Goal: Information Seeking & Learning: Learn about a topic

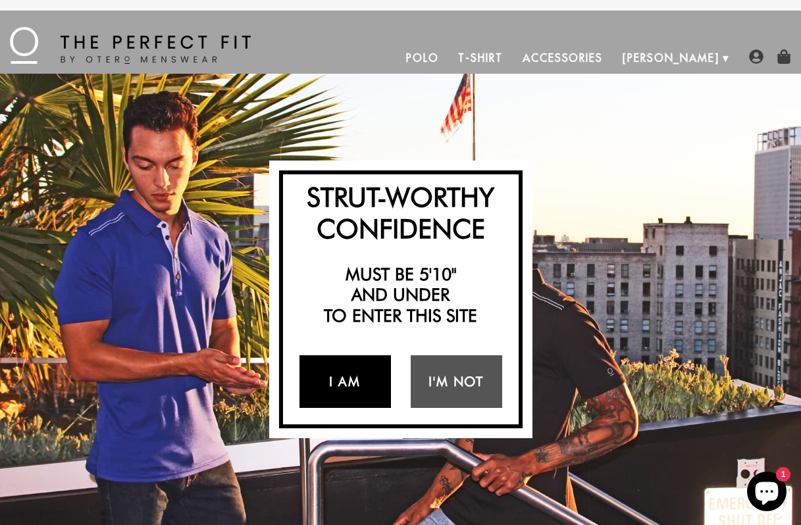
click at [336, 385] on link "I Am" at bounding box center [346, 382] width 92 height 53
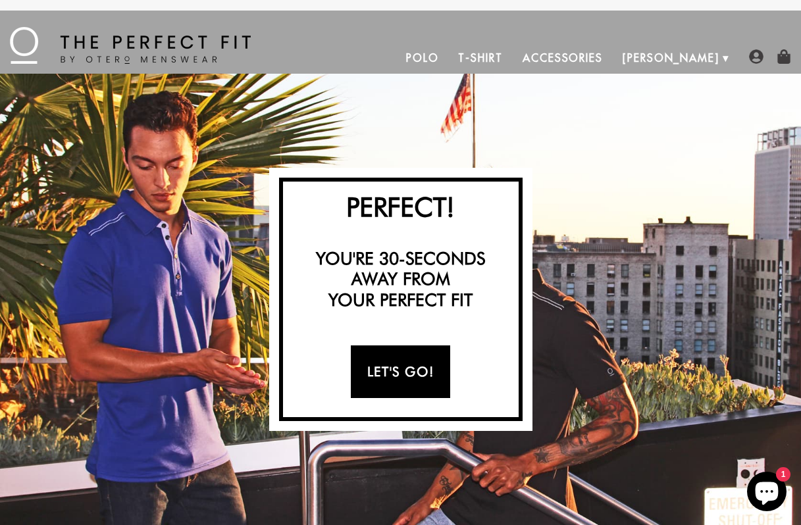
click at [417, 377] on link "Let's Go!" at bounding box center [400, 372] width 99 height 53
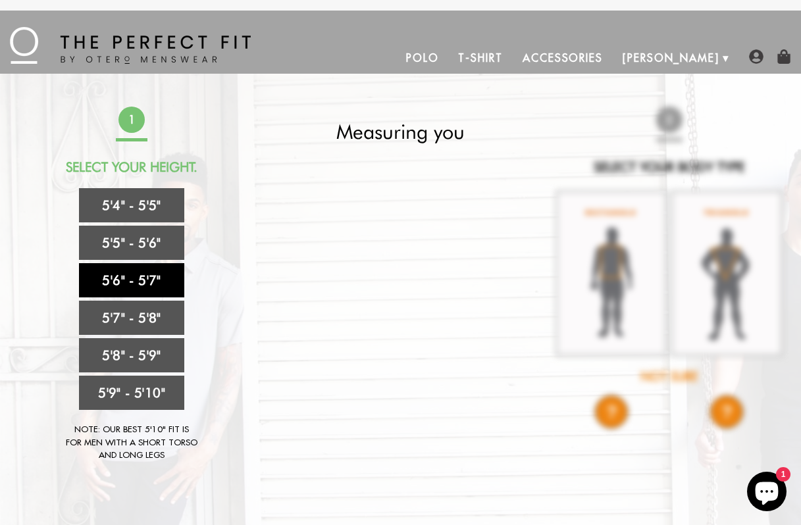
click at [140, 286] on link "5'6" - 5'7"" at bounding box center [131, 280] width 105 height 34
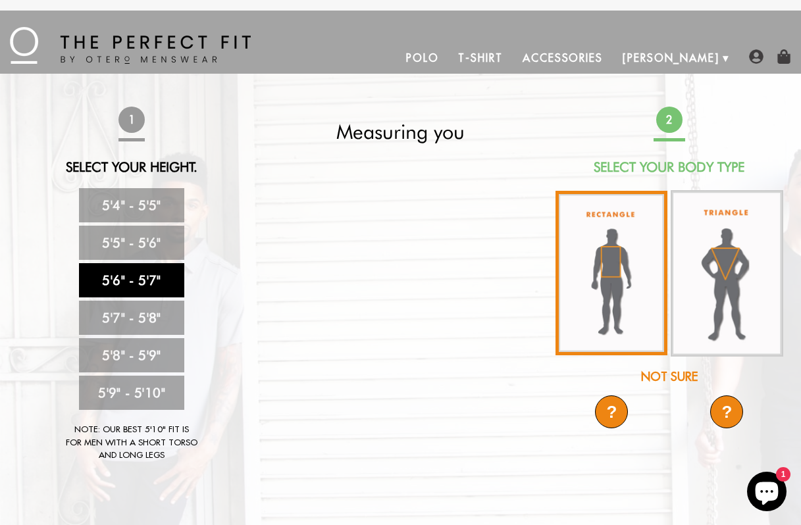
click at [624, 279] on img at bounding box center [612, 273] width 112 height 165
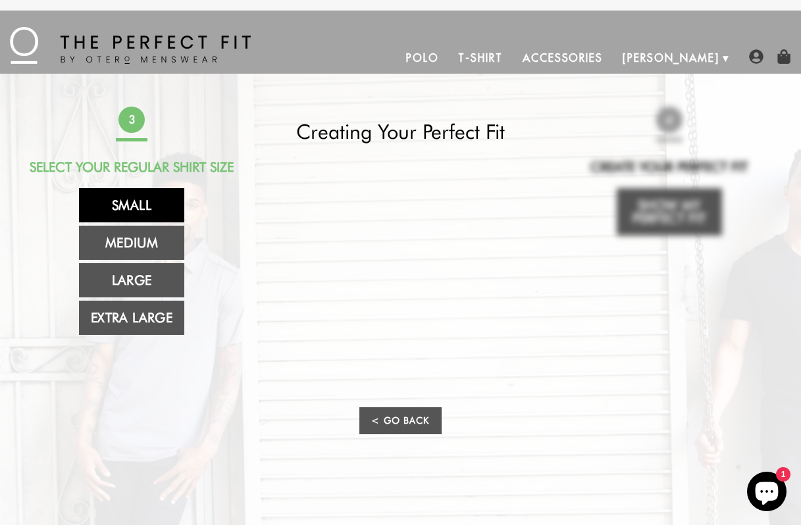
click at [146, 201] on link "Small" at bounding box center [131, 205] width 105 height 34
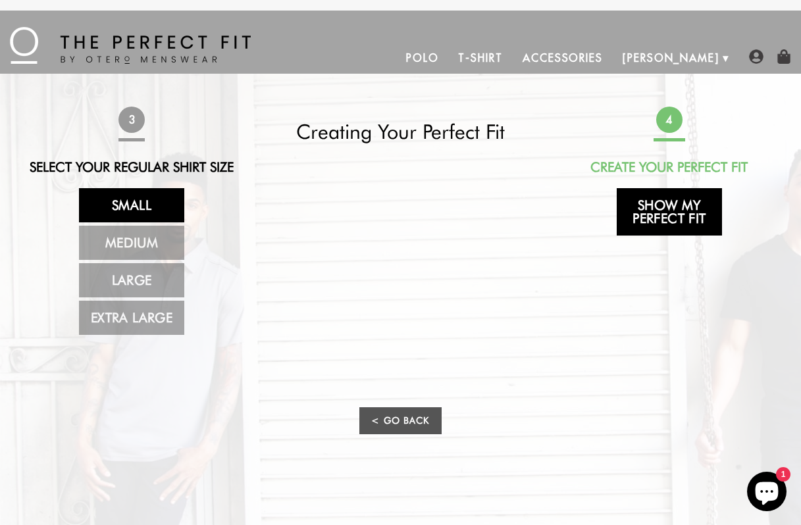
click at [654, 216] on link "Show My Perfect Fit" at bounding box center [669, 211] width 105 height 47
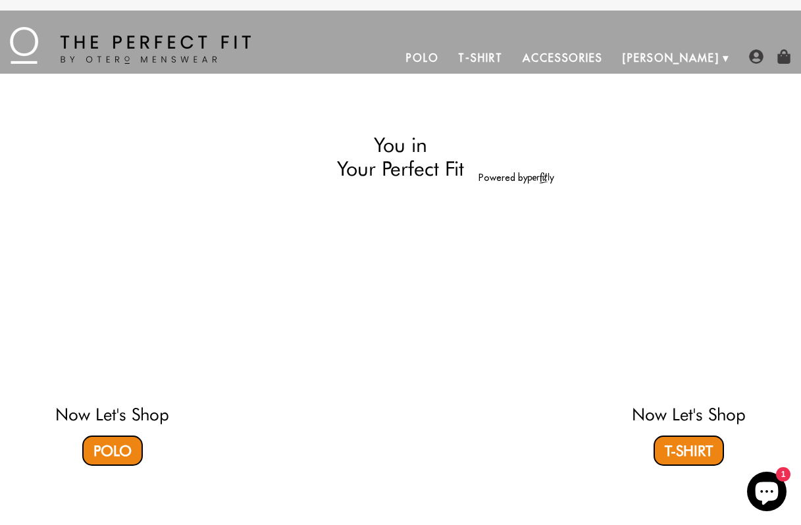
select select "56-57"
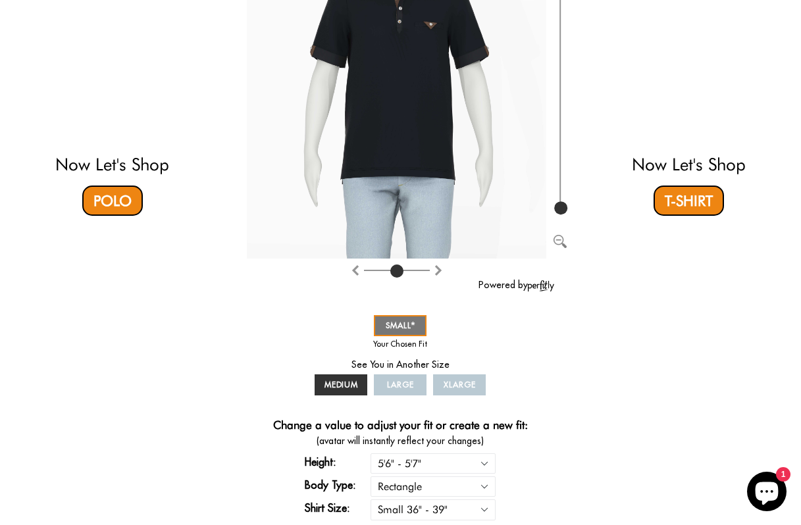
scroll to position [254, 0]
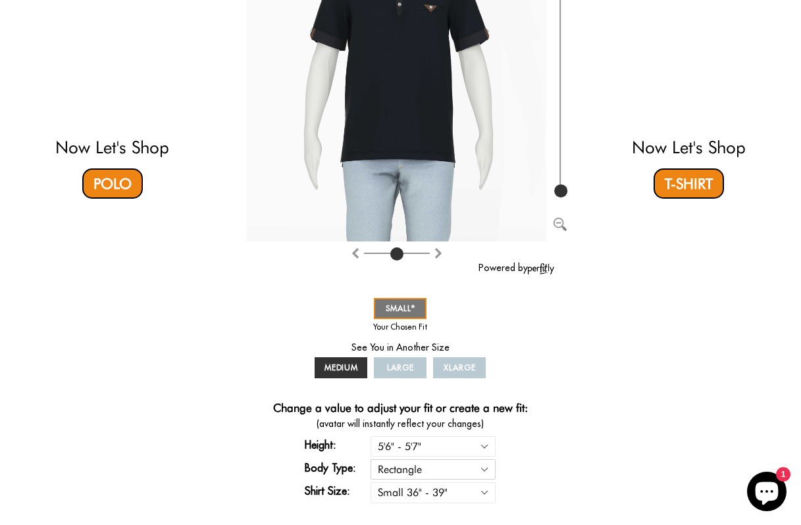
click at [444, 471] on select "Rectangle Triangle" at bounding box center [433, 470] width 125 height 20
select select "triangle"
click at [371, 460] on select "Rectangle Triangle" at bounding box center [433, 470] width 125 height 20
select select "56-57"
select select "triangle"
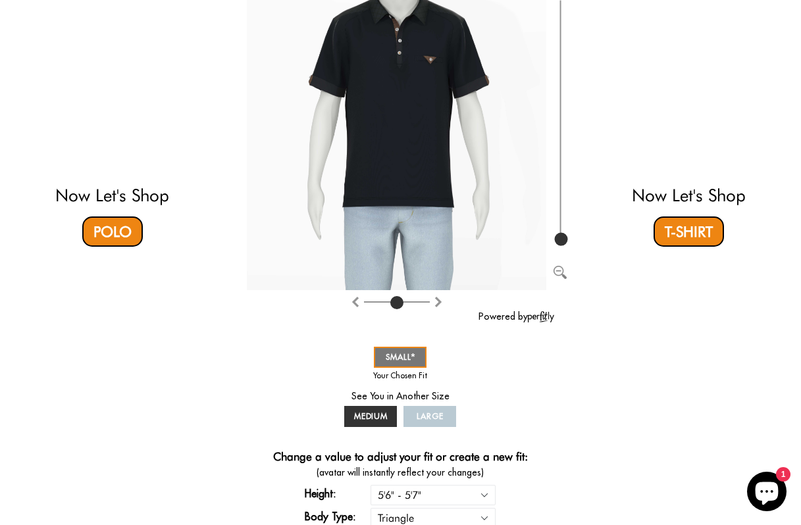
scroll to position [143, 0]
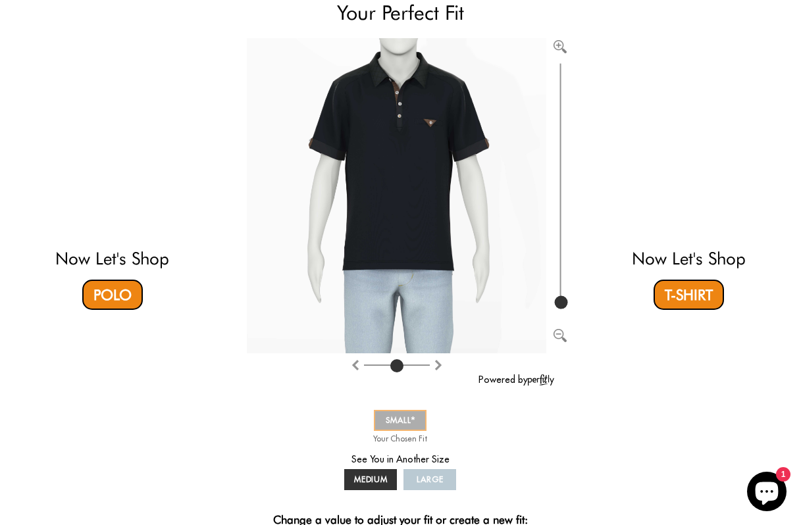
click at [400, 418] on span "SMALL" at bounding box center [401, 420] width 30 height 10
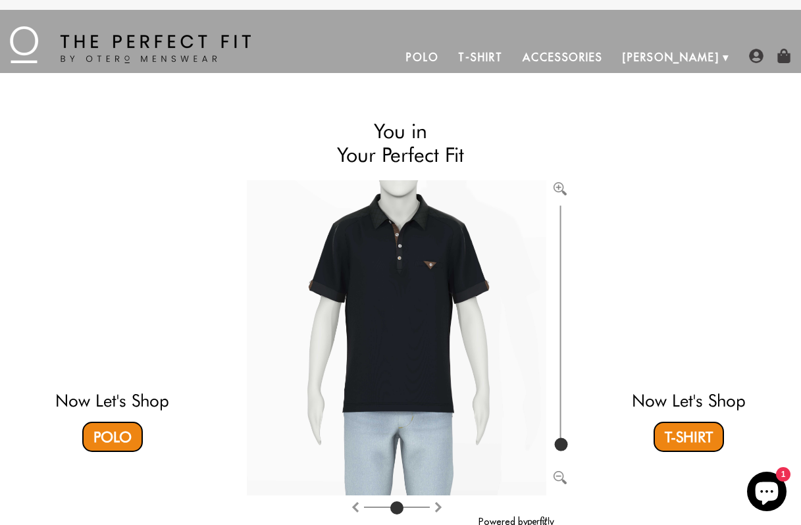
scroll to position [16, 0]
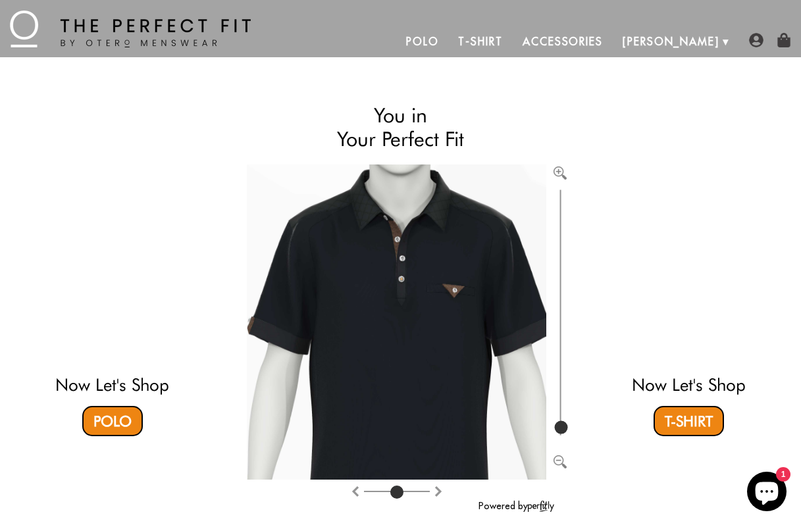
type input "100"
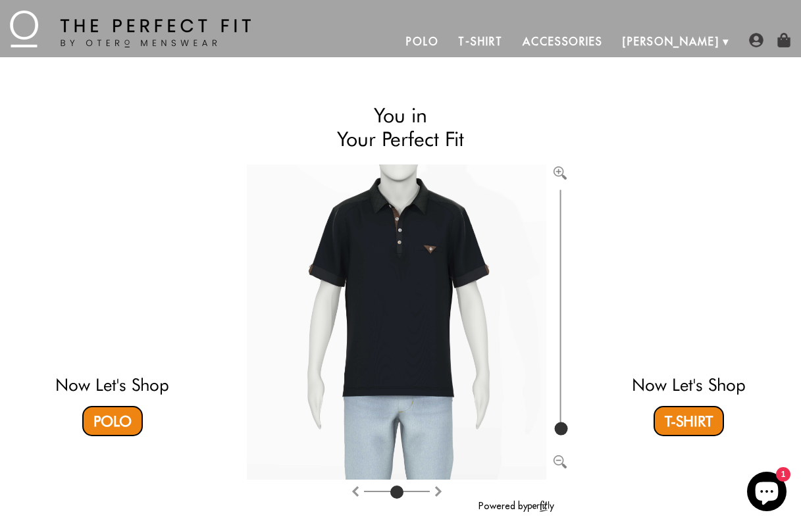
drag, startPoint x: 564, startPoint y: 425, endPoint x: 573, endPoint y: 454, distance: 30.2
click at [567, 439] on input "range" at bounding box center [560, 313] width 13 height 252
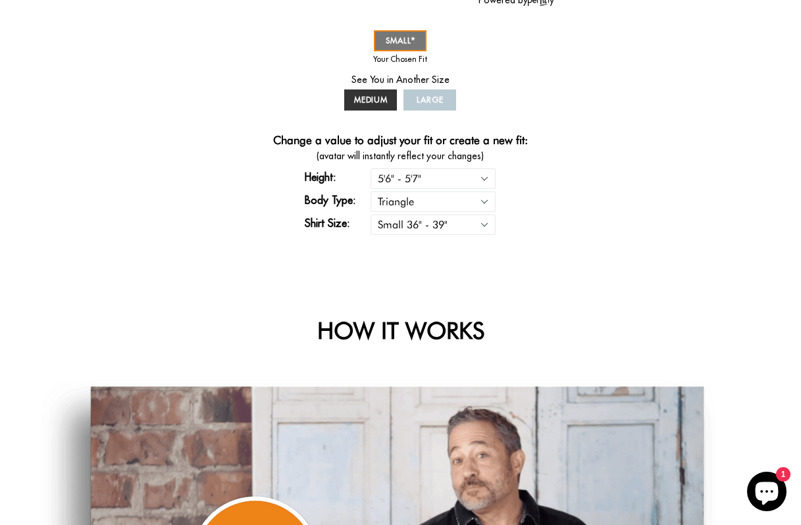
scroll to position [0, 0]
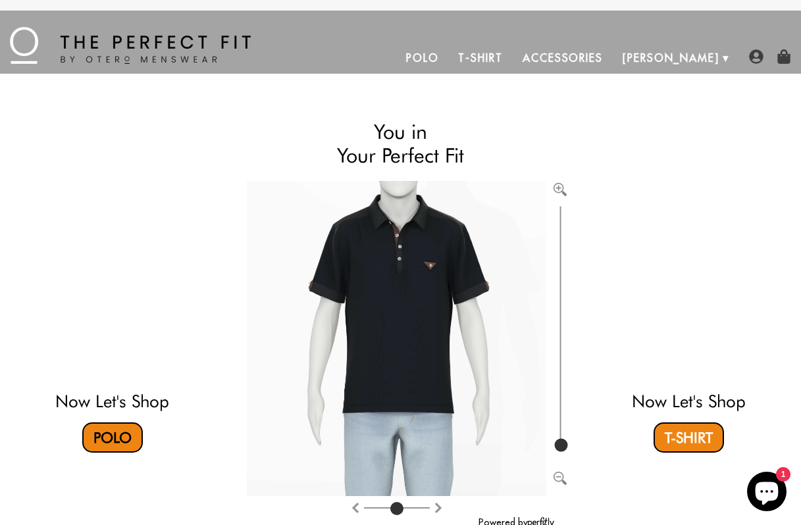
click at [117, 448] on link "Polo" at bounding box center [112, 438] width 61 height 30
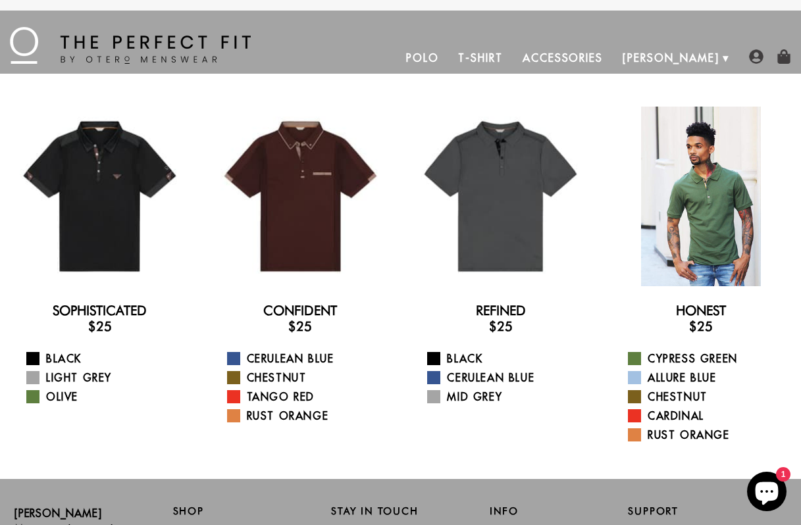
click at [679, 222] on div at bounding box center [702, 197] width 180 height 180
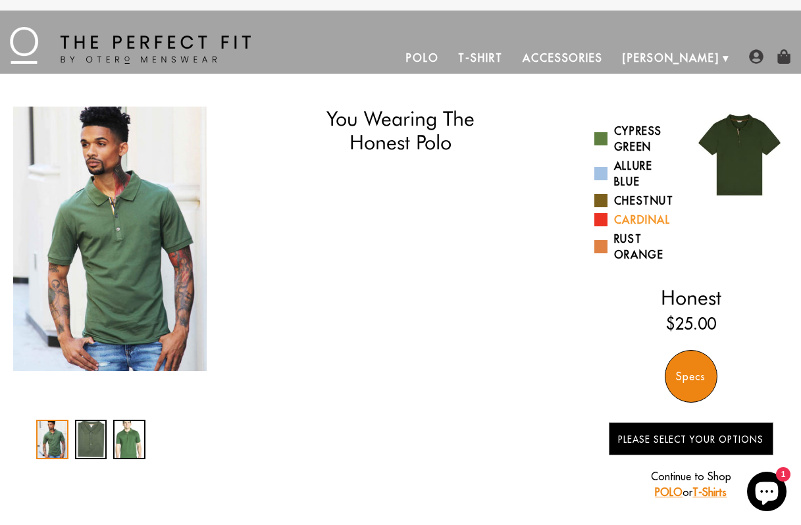
select select "56-57"
select select "triangle"
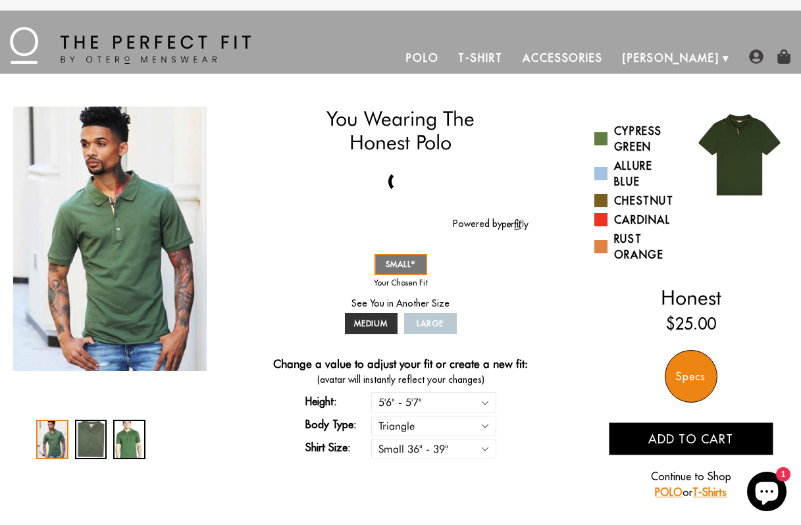
scroll to position [8, 0]
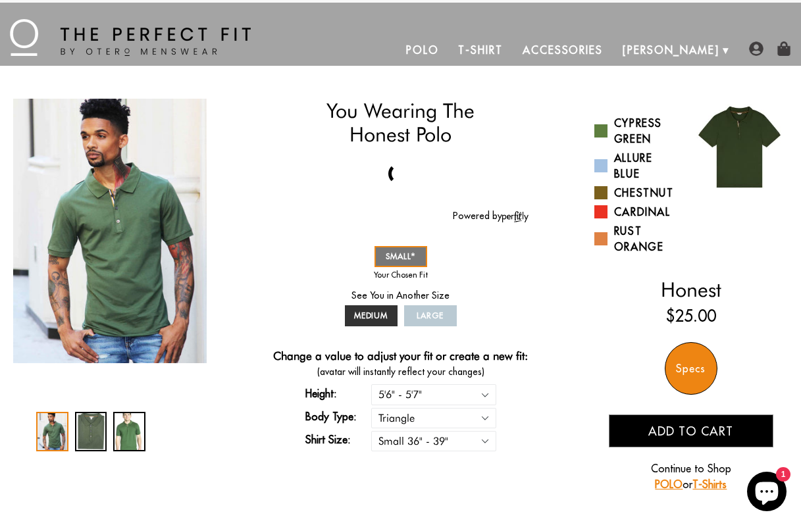
click at [683, 365] on div "Specs" at bounding box center [691, 368] width 53 height 53
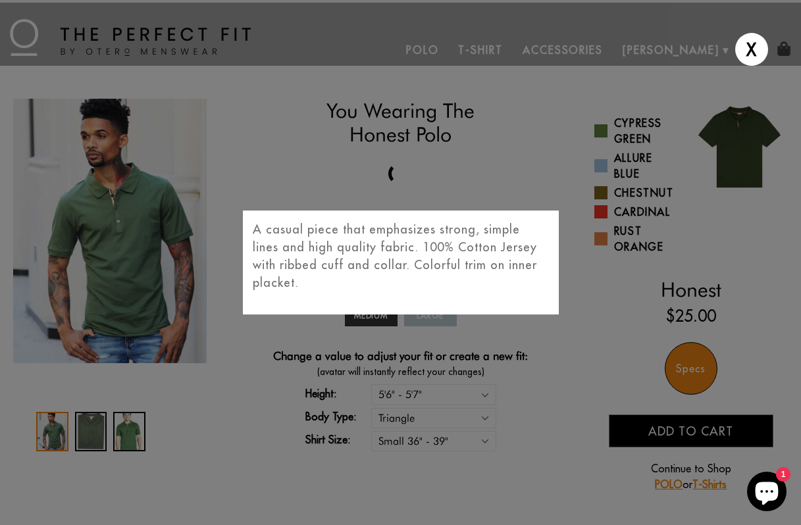
click at [589, 402] on div "X A casual piece that emphasizes strong, simple lines and high quality fabric. …" at bounding box center [400, 262] width 801 height 525
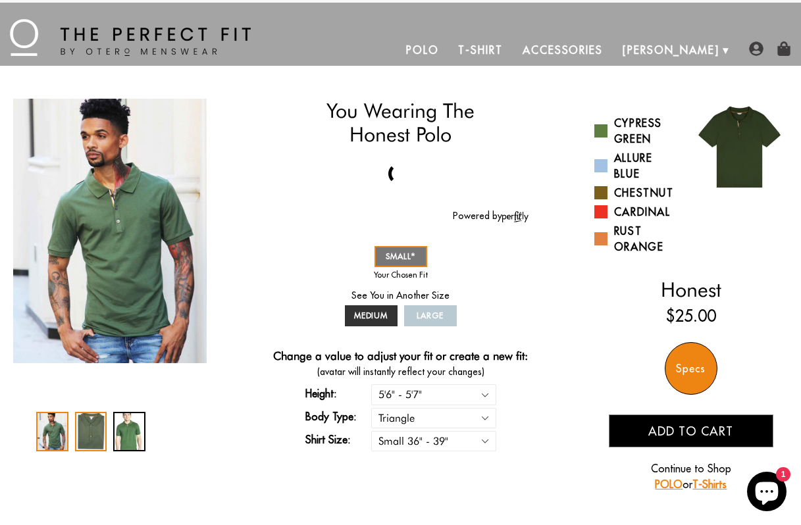
click at [100, 435] on div "2 / 3" at bounding box center [91, 432] width 32 height 40
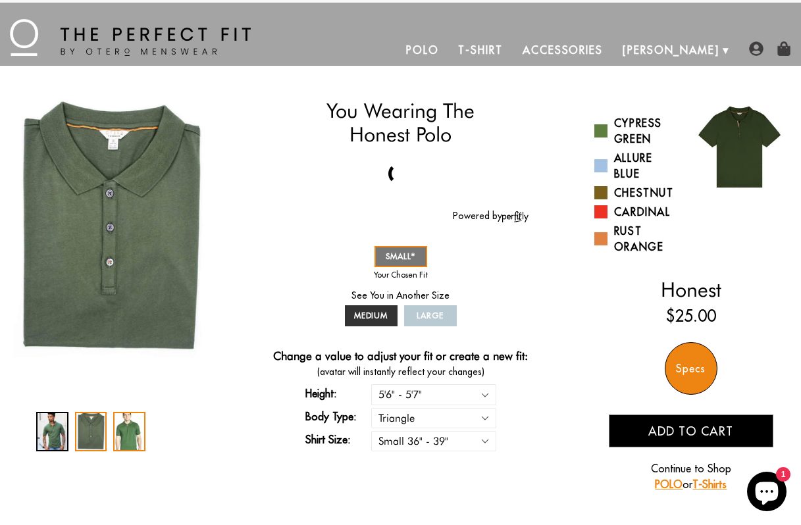
click at [134, 439] on div "3 / 3" at bounding box center [129, 432] width 32 height 40
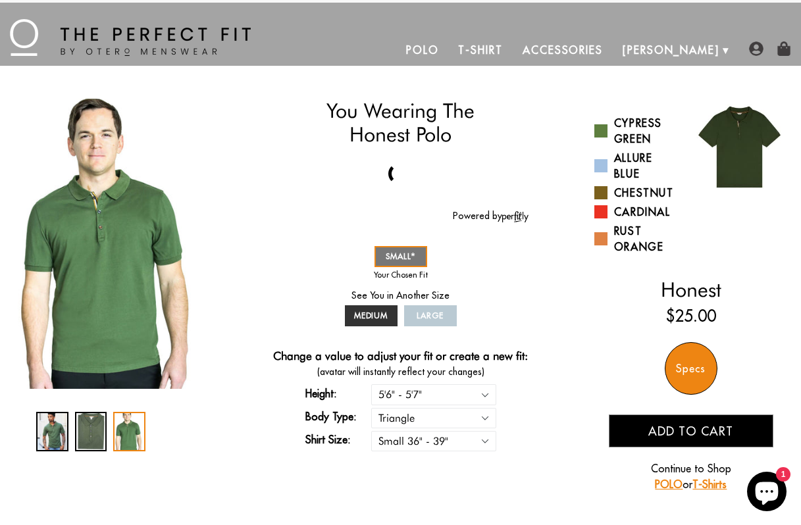
click at [673, 486] on link "POLO" at bounding box center [669, 484] width 28 height 13
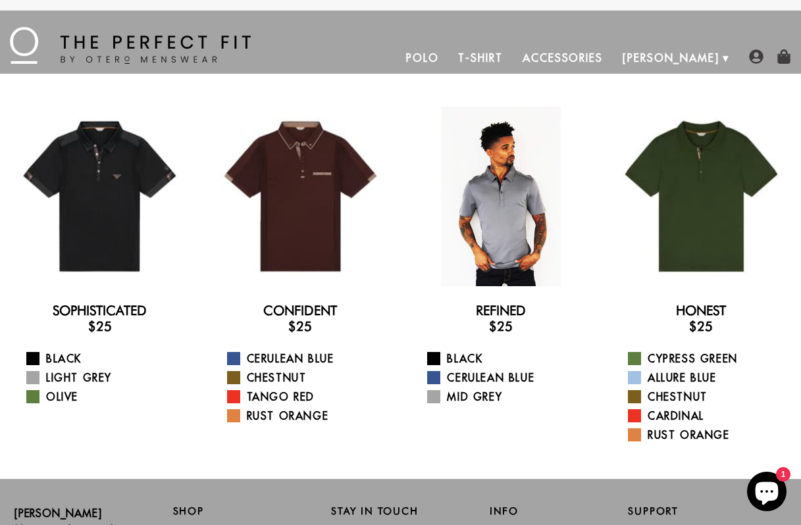
click at [498, 207] on div at bounding box center [501, 197] width 180 height 180
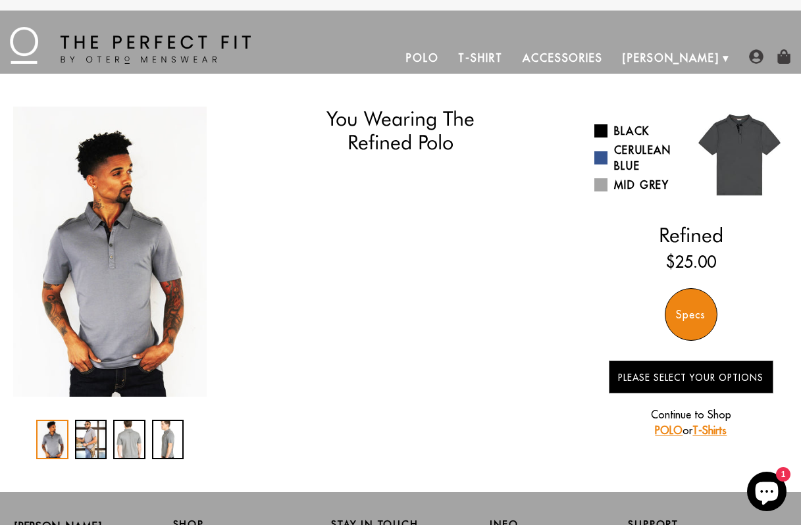
select select "56-57"
select select "triangle"
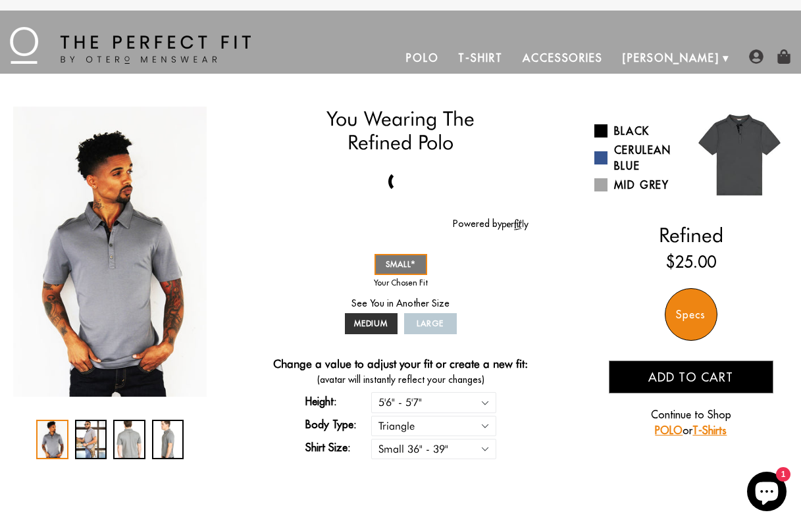
click at [48, 427] on div "1 / 4" at bounding box center [52, 440] width 32 height 40
click at [98, 441] on div "2 / 4" at bounding box center [91, 440] width 32 height 40
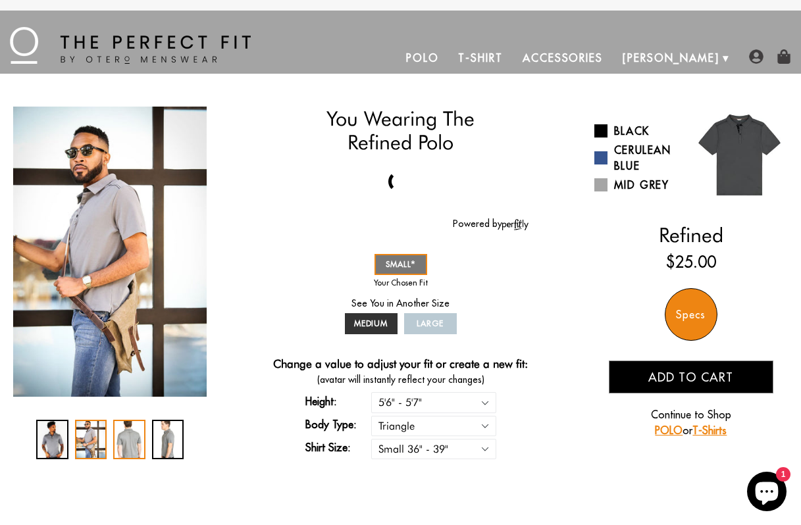
click at [138, 444] on div "3 / 4" at bounding box center [129, 440] width 32 height 40
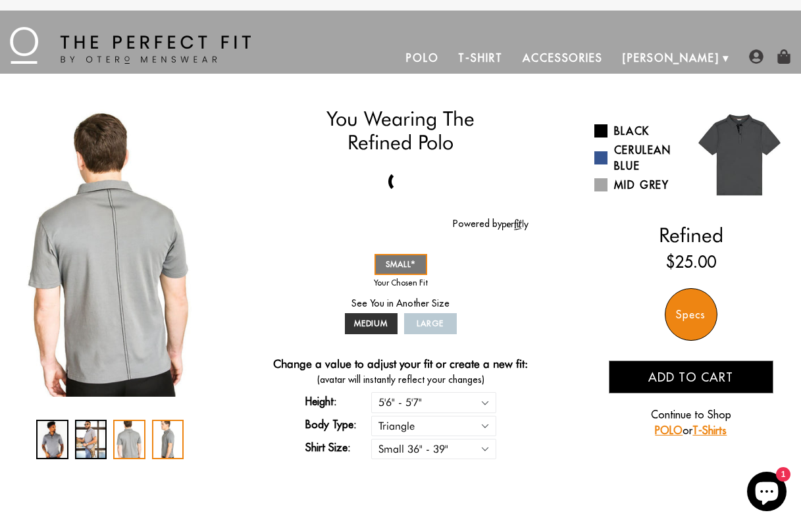
click at [162, 446] on div "4 / 4" at bounding box center [168, 440] width 32 height 40
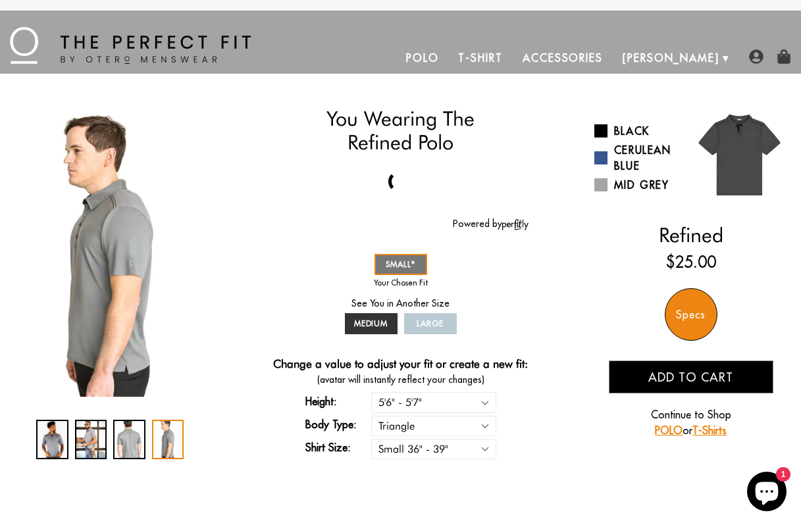
click at [685, 325] on div "Specs" at bounding box center [691, 314] width 53 height 53
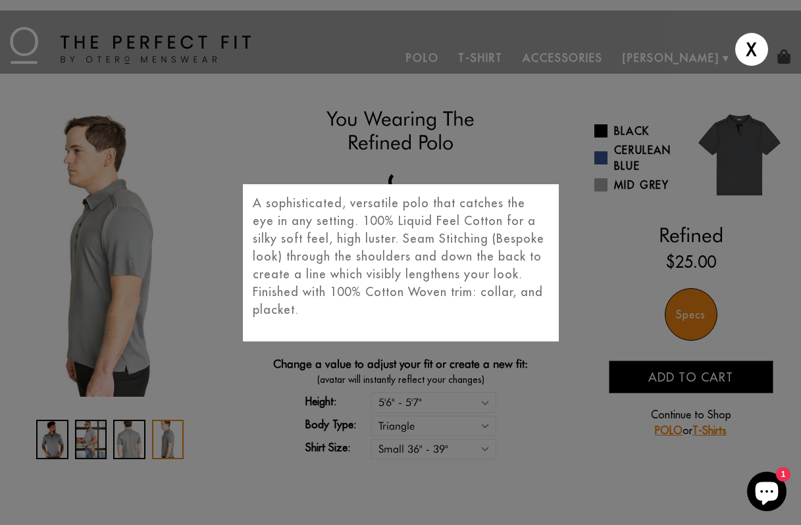
click at [167, 434] on div "X A sophisticated, versatile polo that catches the eye in any setting. 100% Liq…" at bounding box center [400, 262] width 801 height 525
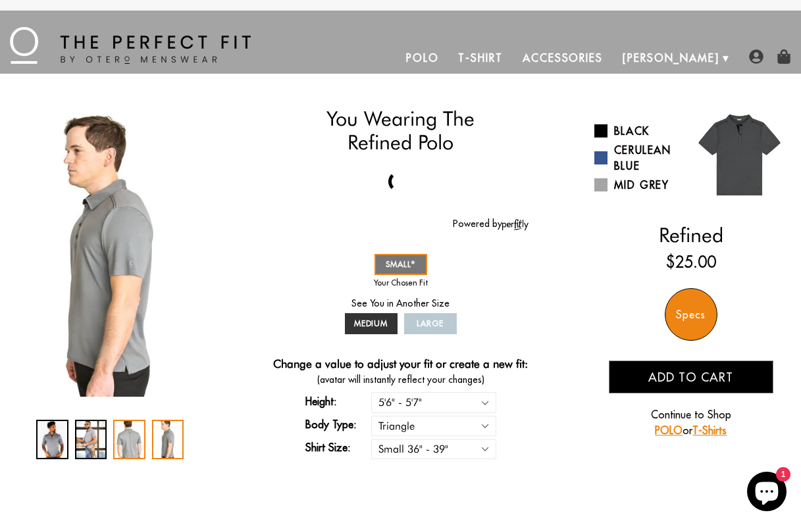
click at [140, 432] on div "3 / 4" at bounding box center [129, 440] width 32 height 40
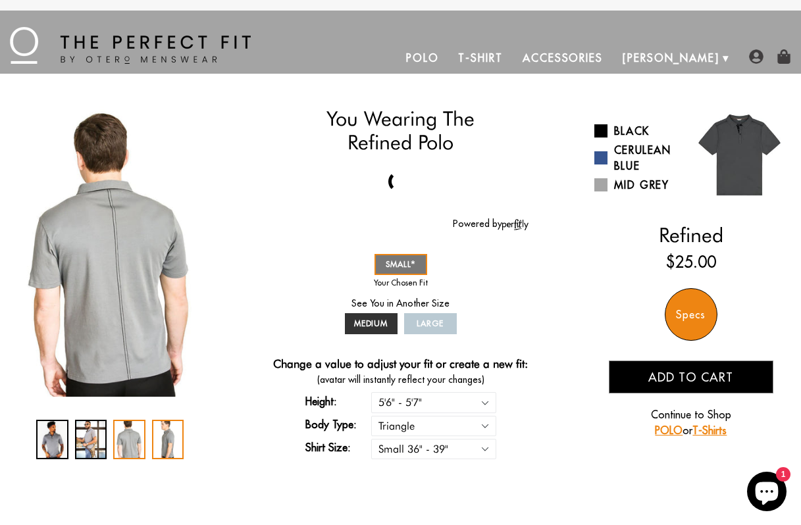
click at [169, 441] on div "4 / 4" at bounding box center [168, 440] width 32 height 40
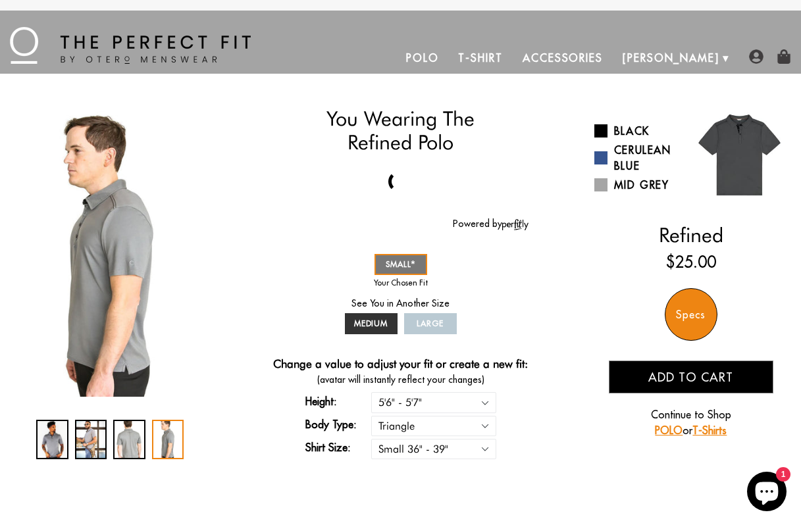
click at [449, 63] on link "Polo" at bounding box center [422, 58] width 53 height 32
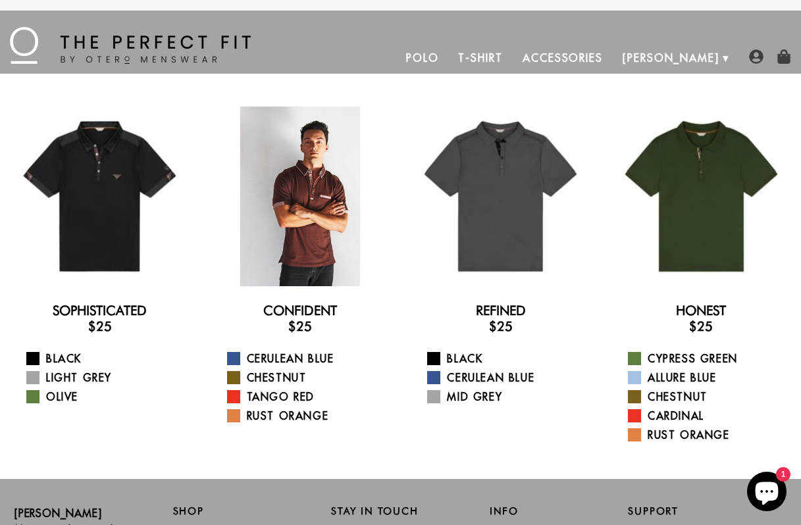
click at [314, 236] on div at bounding box center [301, 197] width 180 height 180
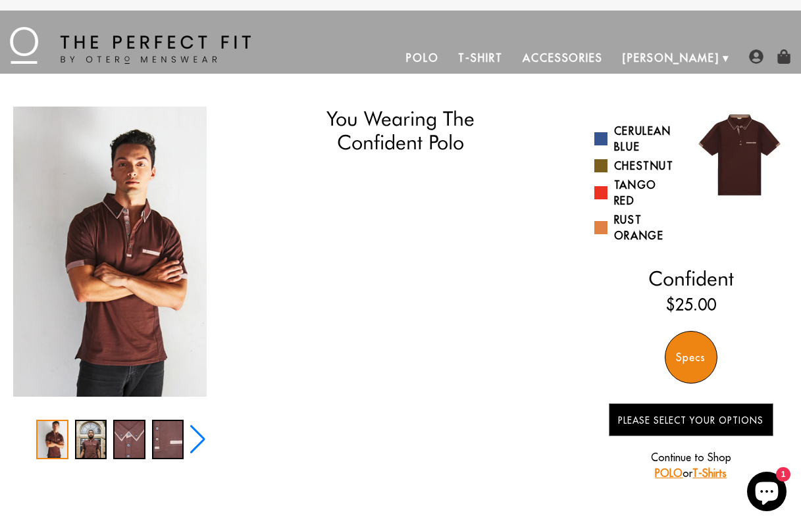
select select "56-57"
select select "triangle"
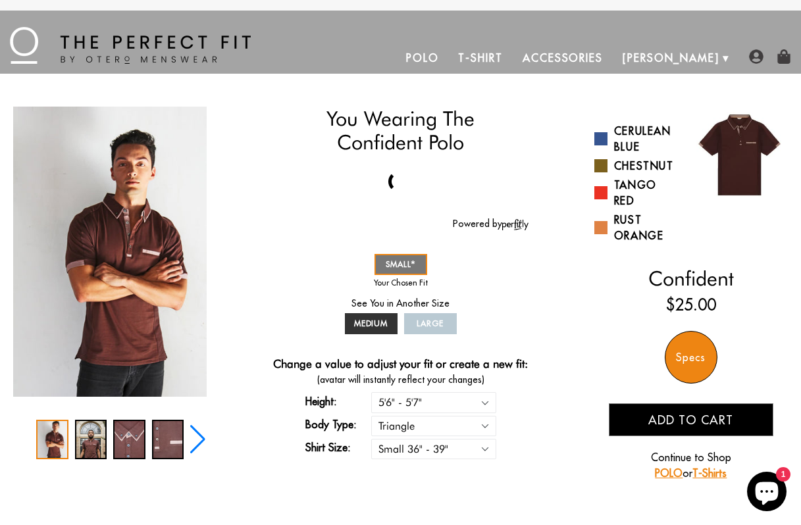
click at [699, 361] on div "Specs" at bounding box center [691, 357] width 53 height 53
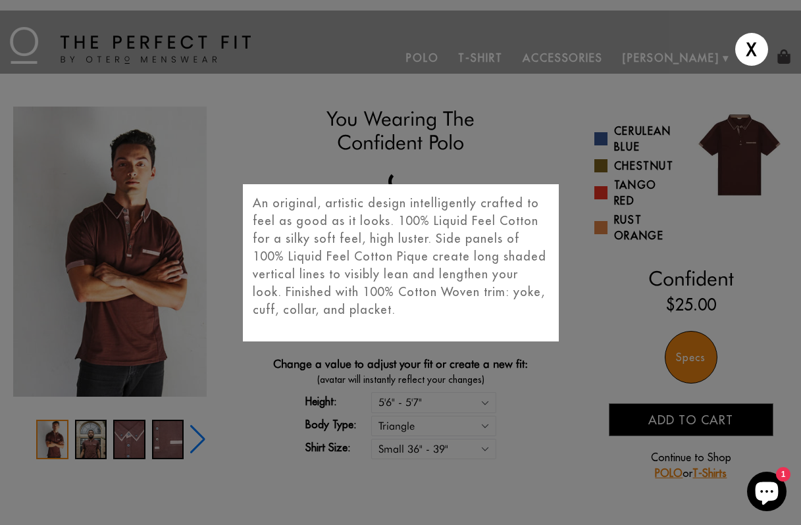
click at [86, 367] on div "X An original, artistic design intelligently crafted to feel as good as it look…" at bounding box center [400, 262] width 801 height 525
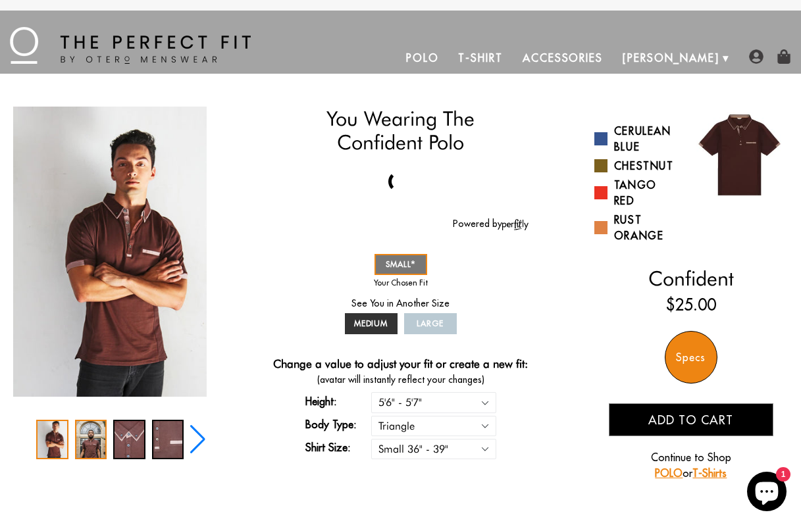
click at [97, 444] on div "2 / 5" at bounding box center [91, 440] width 32 height 40
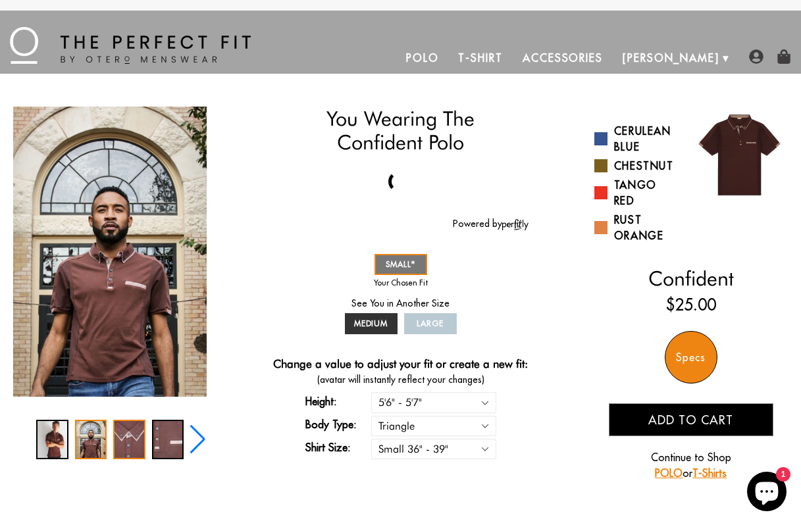
click at [140, 441] on div "3 / 5" at bounding box center [129, 440] width 32 height 40
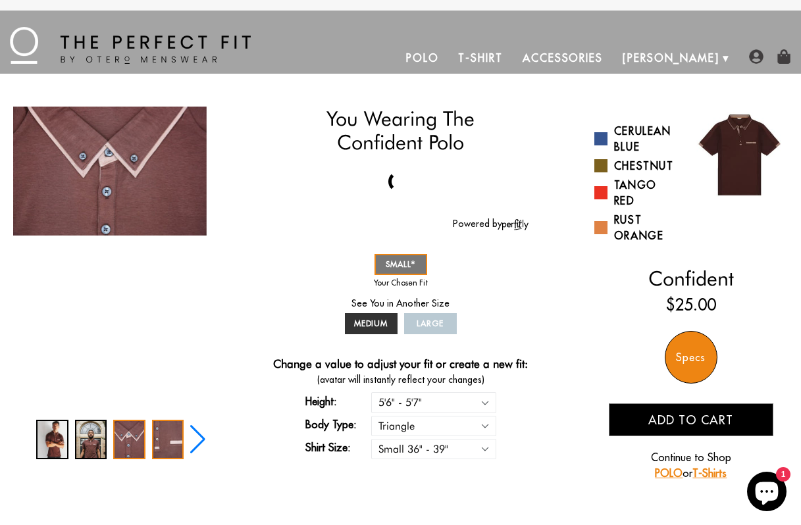
click at [172, 442] on div "4 / 5" at bounding box center [168, 440] width 32 height 40
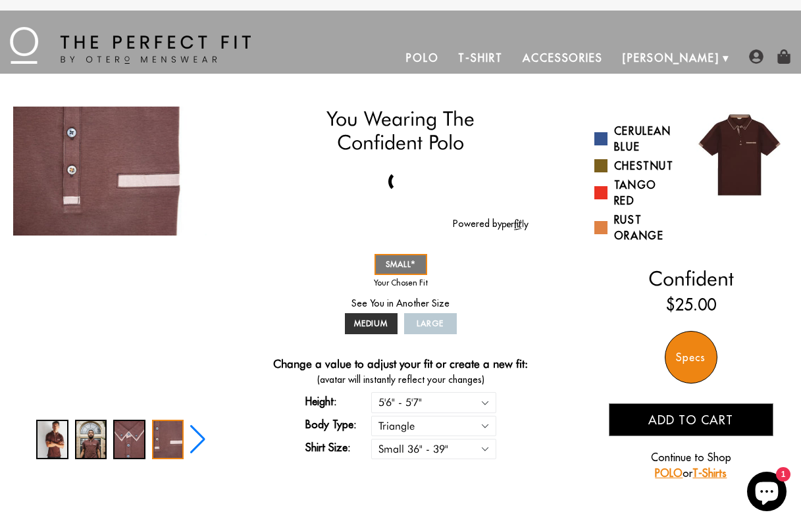
click at [671, 475] on link "POLO" at bounding box center [669, 473] width 28 height 13
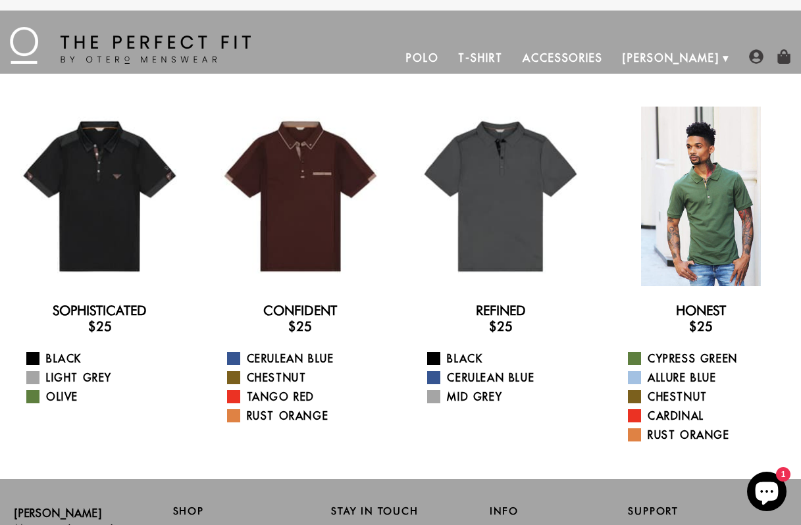
click at [711, 219] on div at bounding box center [702, 197] width 180 height 180
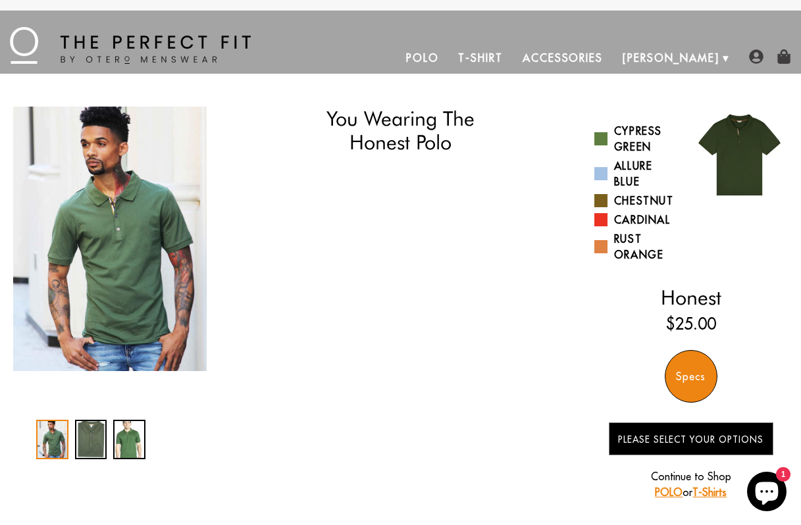
select select "56-57"
select select "triangle"
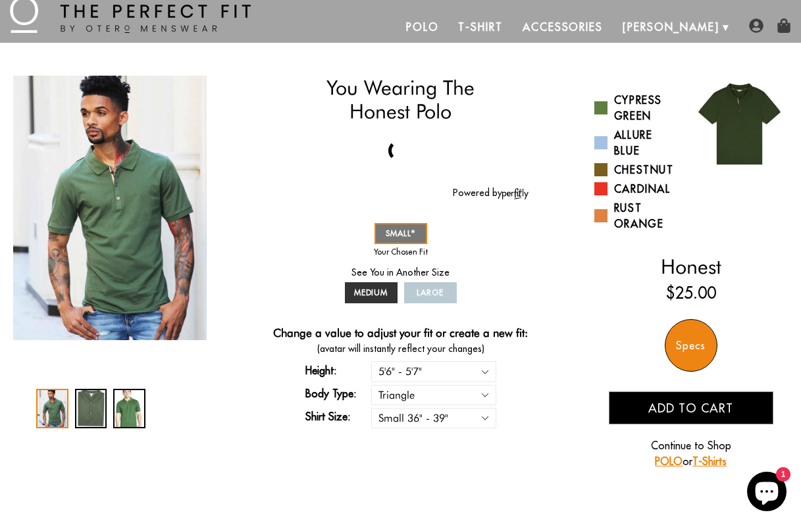
scroll to position [32, 0]
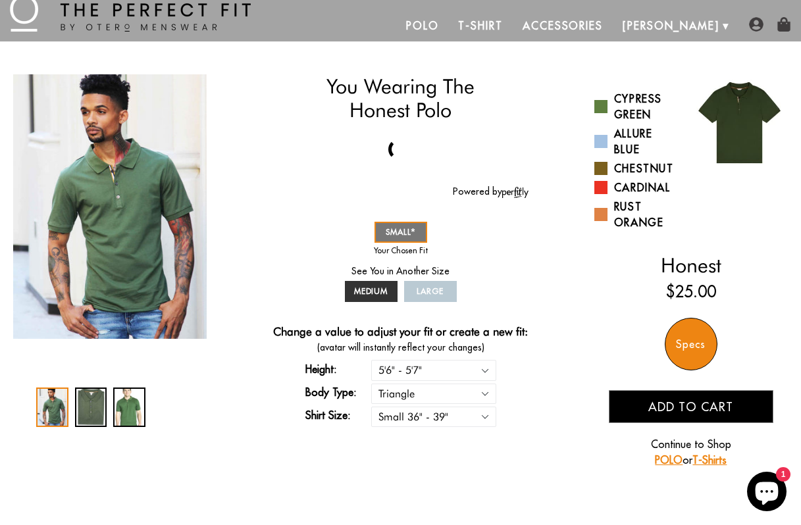
click at [613, 29] on link "Accessories" at bounding box center [563, 26] width 100 height 32
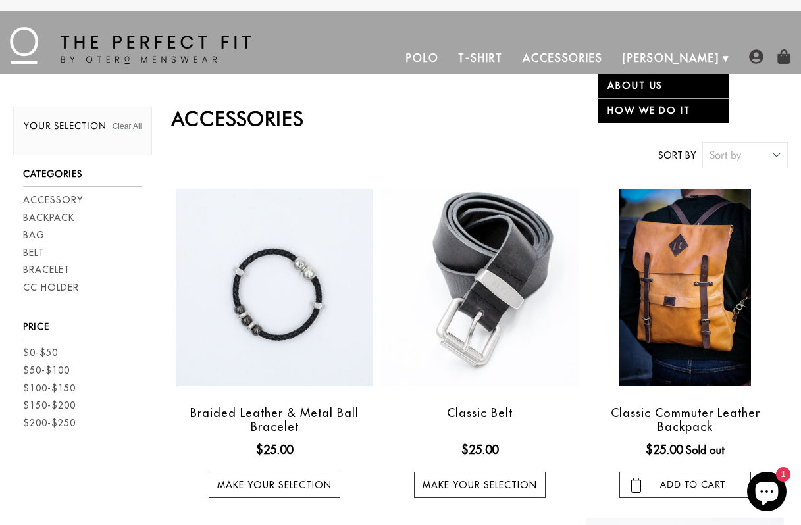
click at [651, 85] on link "About Us" at bounding box center [664, 86] width 132 height 24
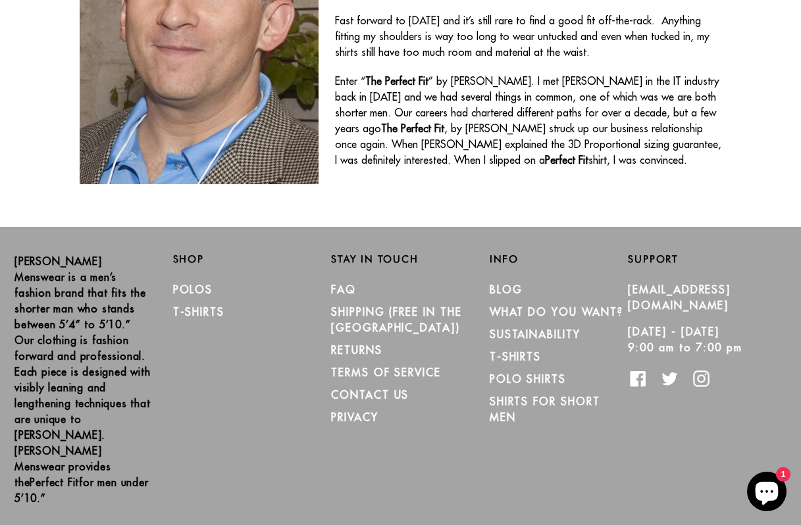
scroll to position [724, 0]
